Goal: Information Seeking & Learning: Get advice/opinions

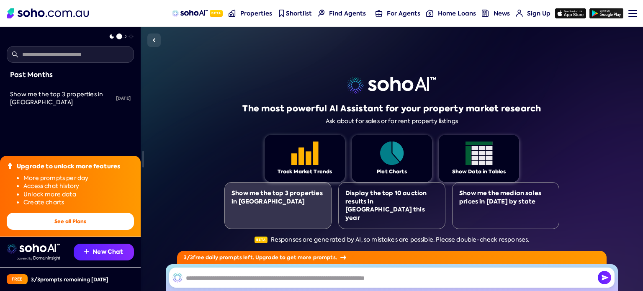
click at [299, 205] on div "Show me the top 3 properties in [GEOGRAPHIC_DATA]" at bounding box center [277, 197] width 93 height 16
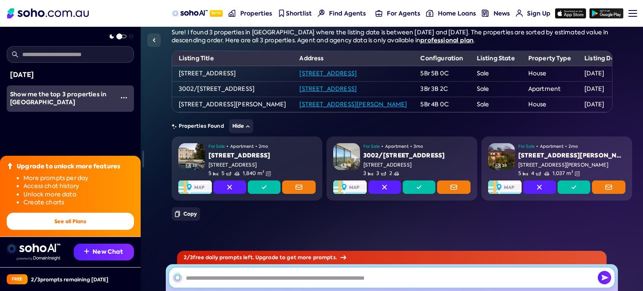
scroll to position [83, 0]
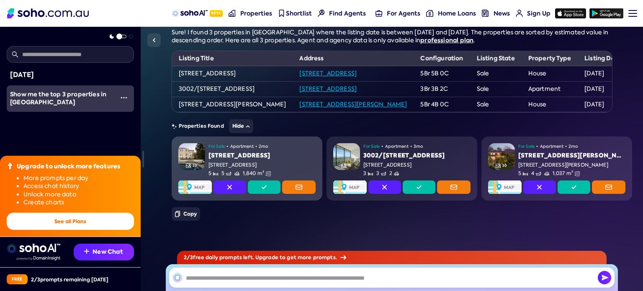
click at [258, 173] on link "20 For Sale • Apartment • 2mo [STREET_ADDRESS] 5 5 1,840 m²" at bounding box center [247, 168] width 151 height 64
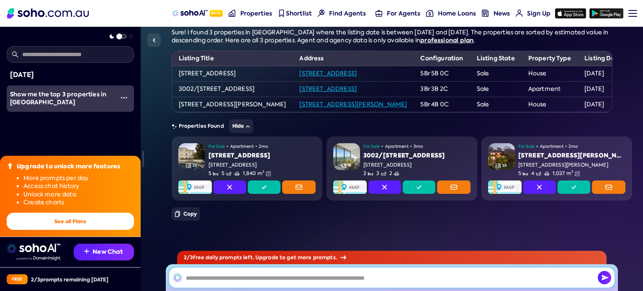
click at [267, 285] on input "text" at bounding box center [391, 277] width 445 height 20
click at [122, 35] on span at bounding box center [117, 35] width 18 height 0
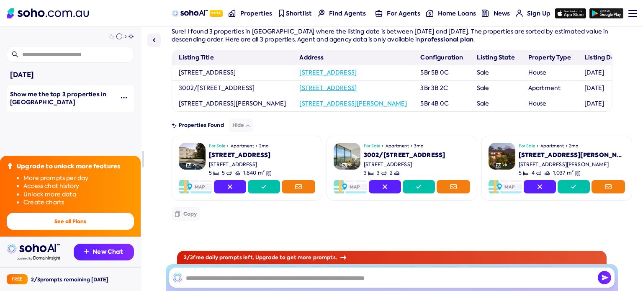
click at [122, 37] on span at bounding box center [119, 36] width 6 height 6
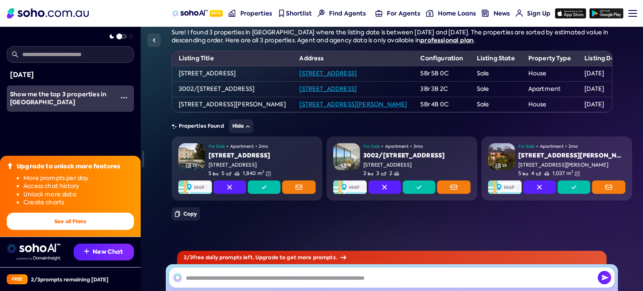
click at [122, 35] on span at bounding box center [117, 35] width 18 height 0
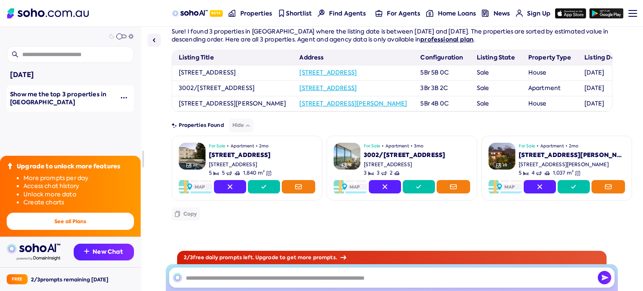
click at [123, 95] on button "button" at bounding box center [124, 98] width 20 height 18
click at [16, 100] on span "Show me the top 3 properties in [GEOGRAPHIC_DATA]" at bounding box center [58, 98] width 96 height 17
click at [121, 97] on img "button" at bounding box center [124, 97] width 7 height 7
click at [90, 77] on div "Rename" at bounding box center [95, 81] width 26 height 8
click at [66, 95] on input "**********" at bounding box center [53, 95] width 93 height 17
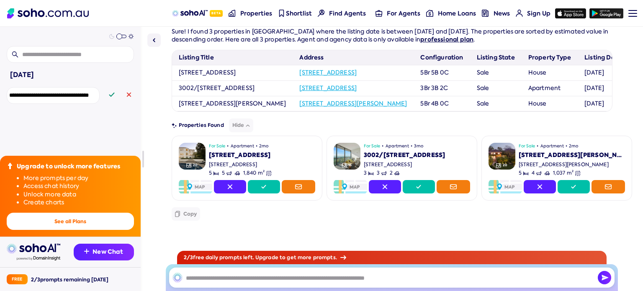
click at [66, 95] on input "**********" at bounding box center [53, 95] width 93 height 17
click at [69, 97] on input "*" at bounding box center [53, 95] width 93 height 17
type input "**"
click at [126, 101] on button at bounding box center [129, 95] width 10 height 20
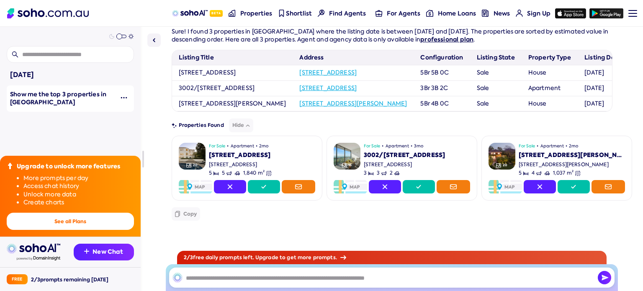
click at [114, 98] on button "button" at bounding box center [124, 98] width 20 height 18
click at [82, 84] on div "Rename" at bounding box center [95, 81] width 26 height 8
click at [55, 97] on input "**********" at bounding box center [53, 95] width 93 height 17
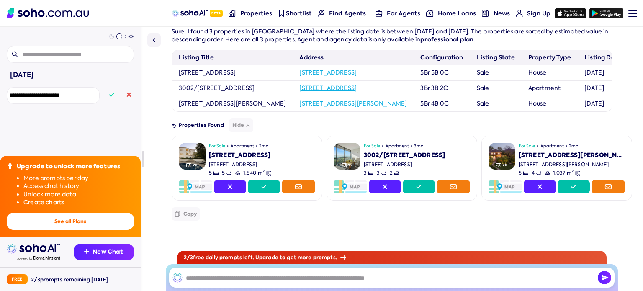
type input "**********"
click at [110, 95] on button at bounding box center [111, 95] width 11 height 20
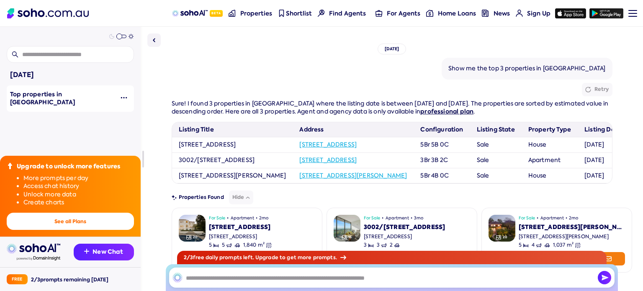
click at [151, 36] on img at bounding box center [154, 40] width 10 height 10
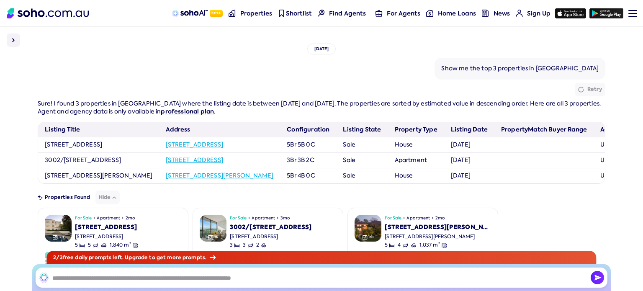
scroll to position [77, 0]
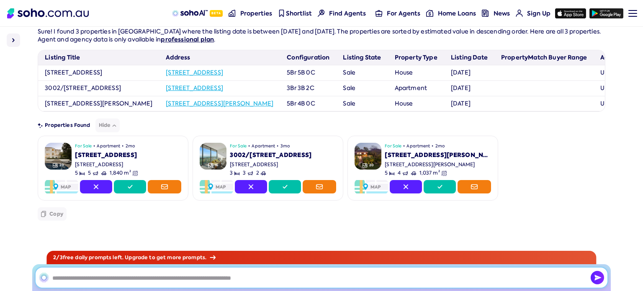
click at [162, 279] on input "text" at bounding box center [322, 277] width 572 height 20
click at [186, 276] on input "text" at bounding box center [322, 277] width 572 height 20
type input "**********"
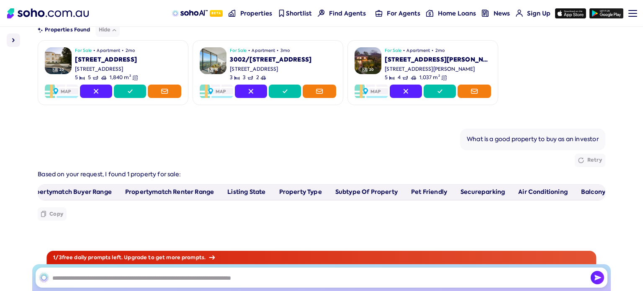
scroll to position [0, 0]
click at [100, 282] on input "text" at bounding box center [322, 277] width 572 height 20
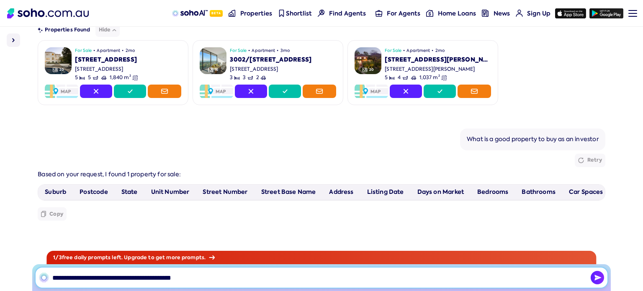
type input "**********"
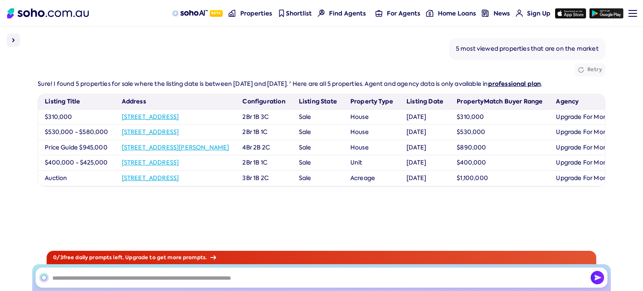
scroll to position [357, 0]
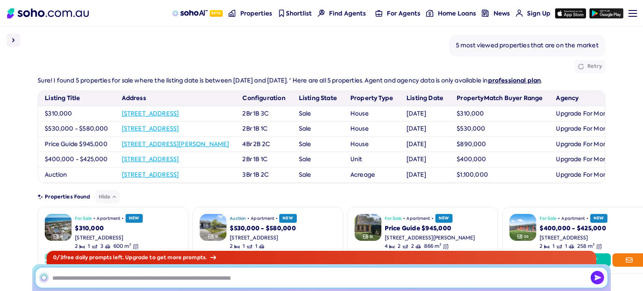
click at [184, 283] on input "text" at bounding box center [322, 277] width 572 height 20
type input "*"
type input "**********"
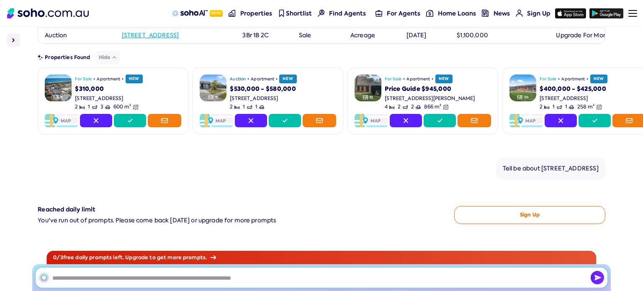
scroll to position [519, 0]
click at [117, 217] on div "You've run out of prompts. Please come back [DATE] or upgrade for more prompts" at bounding box center [243, 220] width 410 height 7
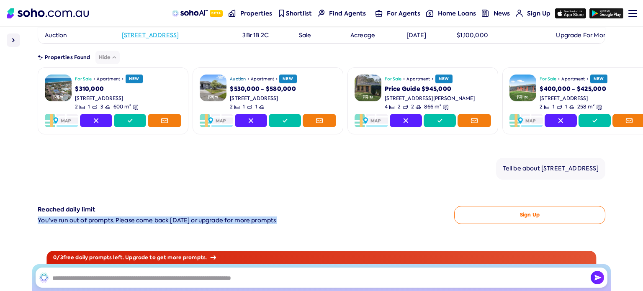
click at [117, 217] on div "You've run out of prompts. Please come back [DATE] or upgrade for more prompts" at bounding box center [243, 220] width 410 height 7
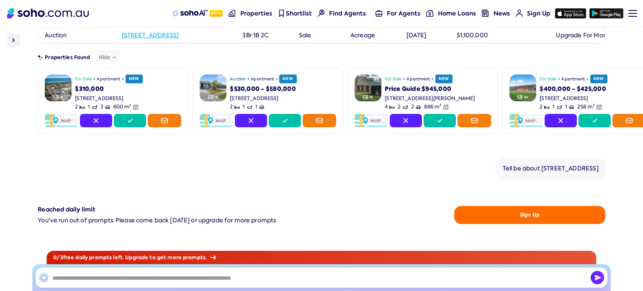
click at [496, 219] on button "Sign Up" at bounding box center [529, 215] width 151 height 18
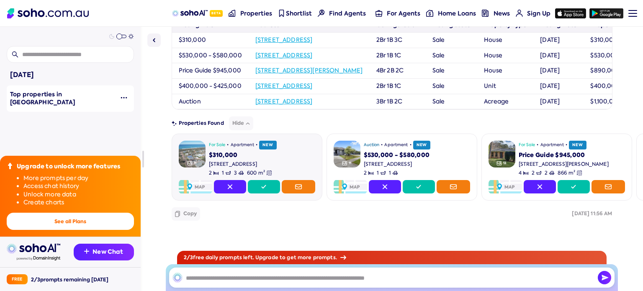
click at [204, 152] on img at bounding box center [192, 154] width 27 height 27
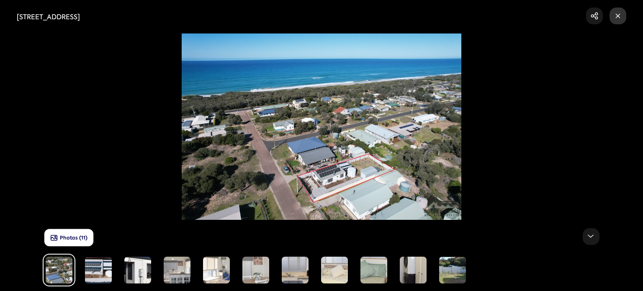
click at [624, 19] on rect at bounding box center [617, 16] width 17 height 17
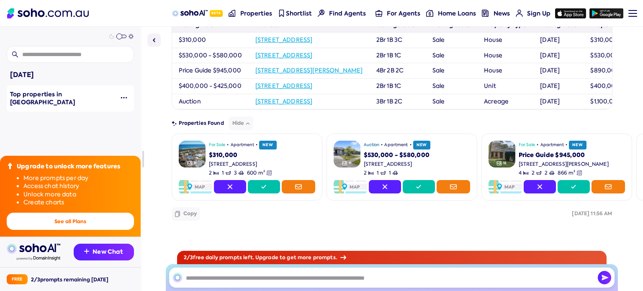
scroll to position [0, 0]
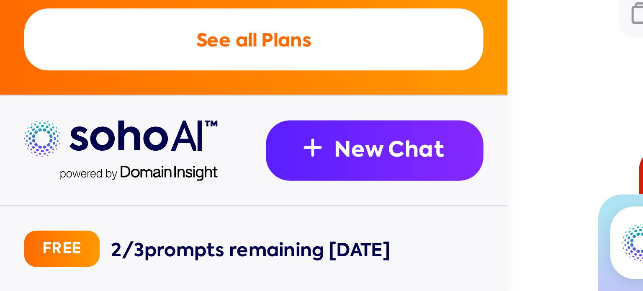
click at [40, 257] on img at bounding box center [39, 258] width 44 height 4
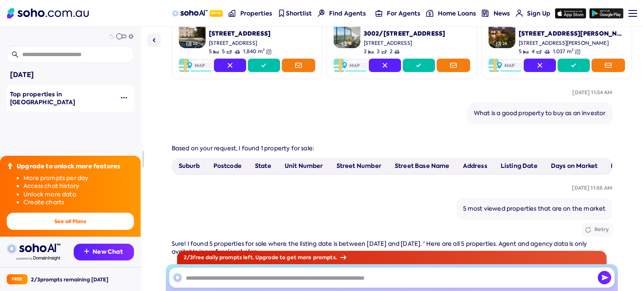
scroll to position [104, 0]
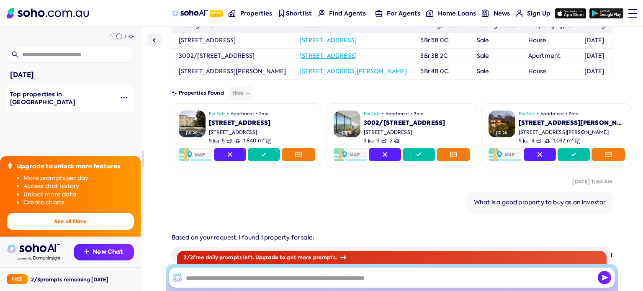
click at [631, 7] on link "Menu" at bounding box center [629, 13] width 9 height 27
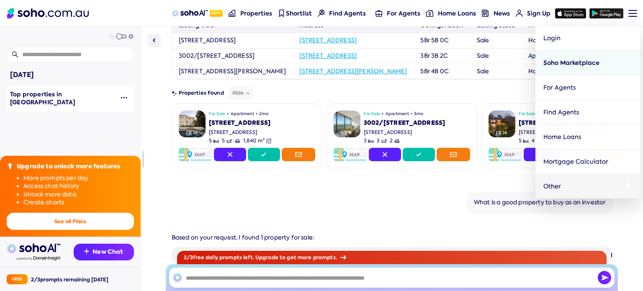
click at [590, 56] on link "Soho Marketplace" at bounding box center [587, 62] width 105 height 25
